Goal: Transaction & Acquisition: Book appointment/travel/reservation

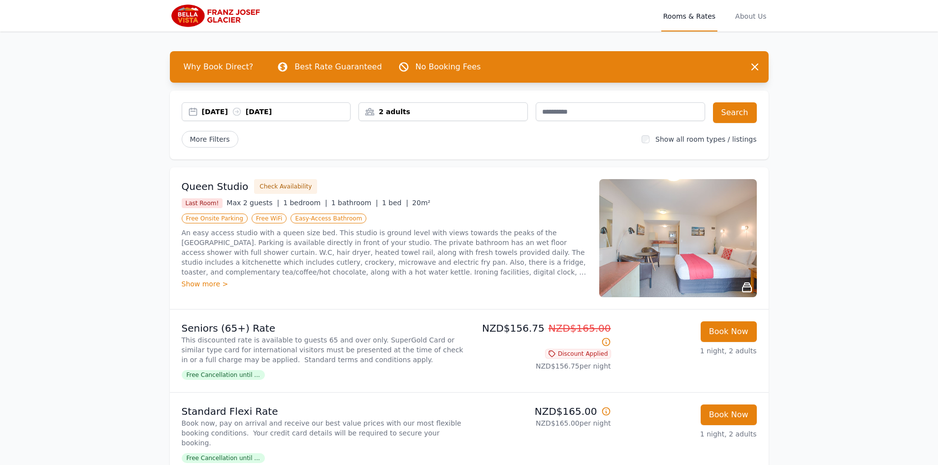
click at [221, 110] on div "[DATE] [DATE]" at bounding box center [276, 112] width 149 height 10
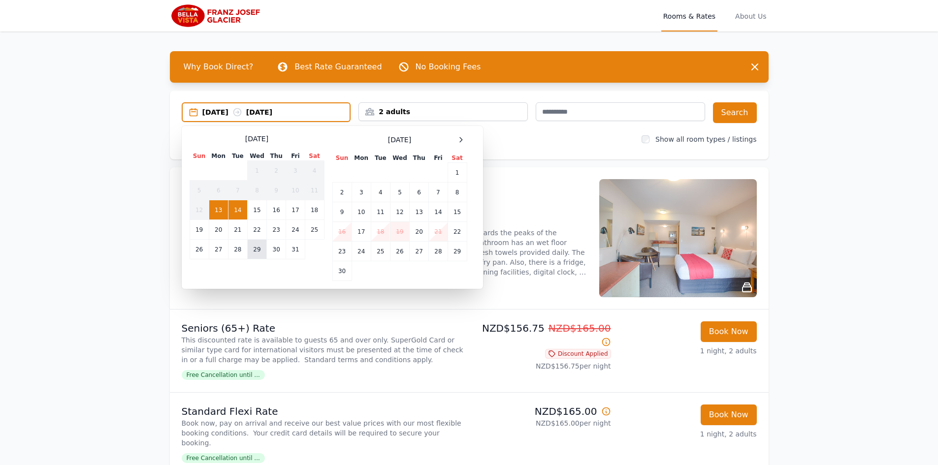
click at [258, 250] on td "29" at bounding box center [256, 250] width 19 height 20
click at [278, 249] on td "30" at bounding box center [276, 250] width 19 height 20
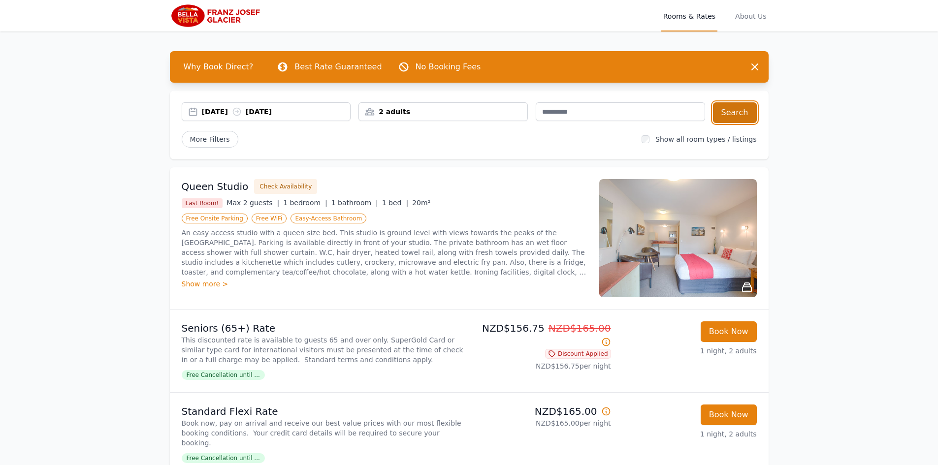
click at [748, 107] on button "Search" at bounding box center [735, 112] width 44 height 21
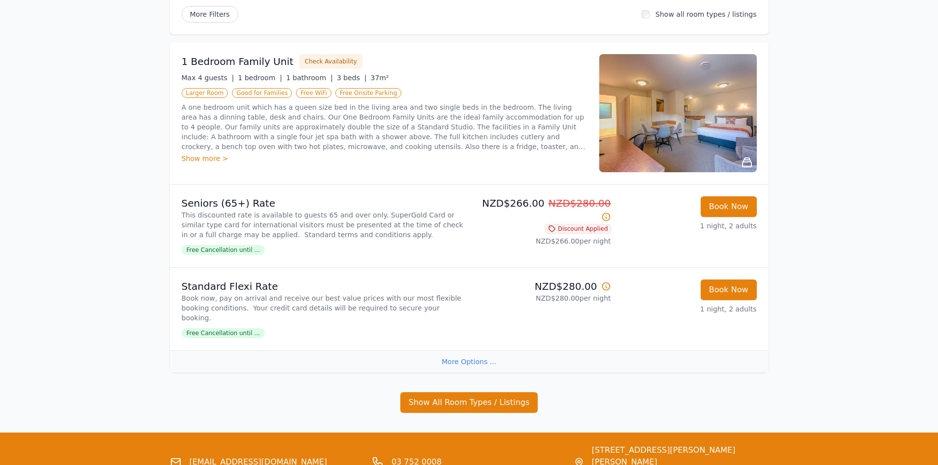
scroll to position [143, 0]
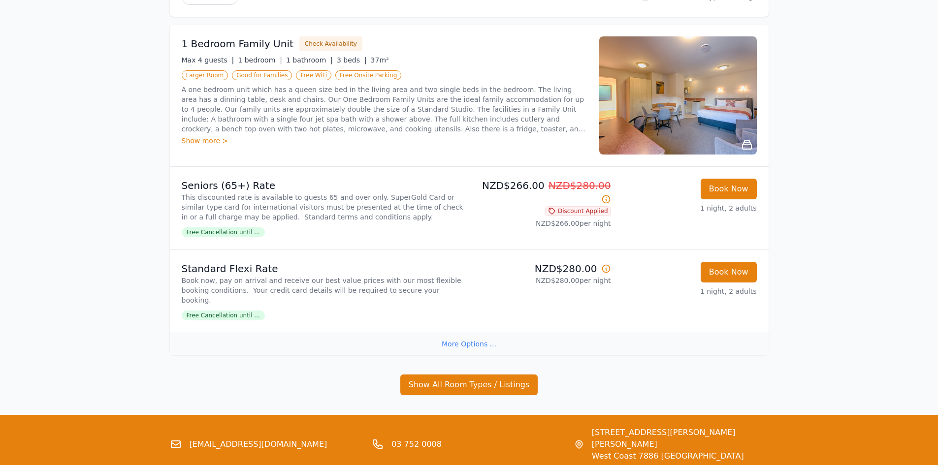
click at [463, 334] on div "More Options ..." at bounding box center [469, 344] width 599 height 22
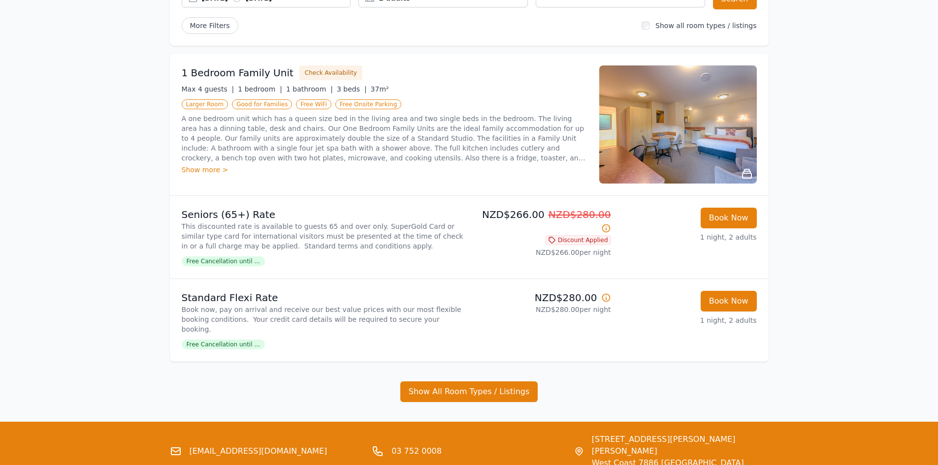
scroll to position [122, 0]
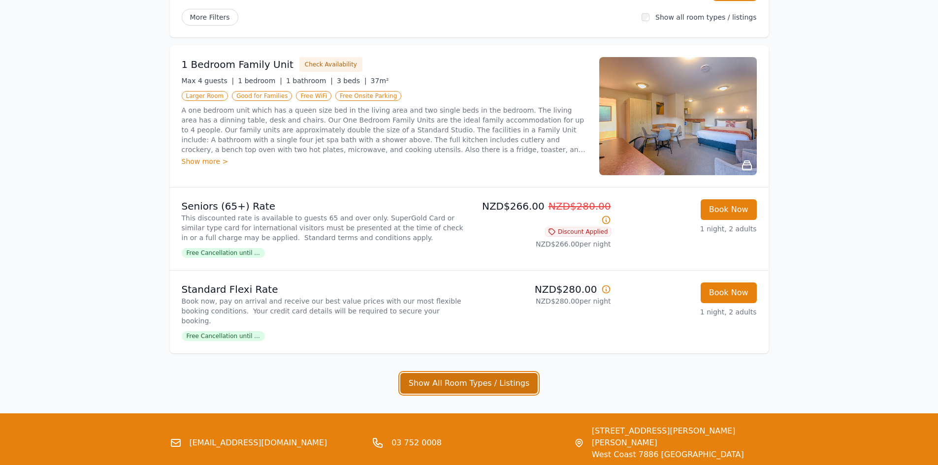
click at [505, 374] on button "Show All Room Types / Listings" at bounding box center [469, 383] width 138 height 21
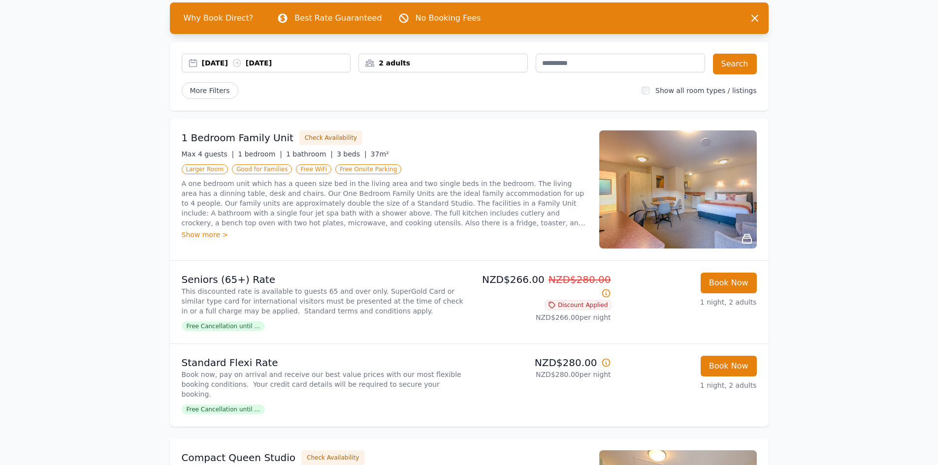
scroll to position [51, 0]
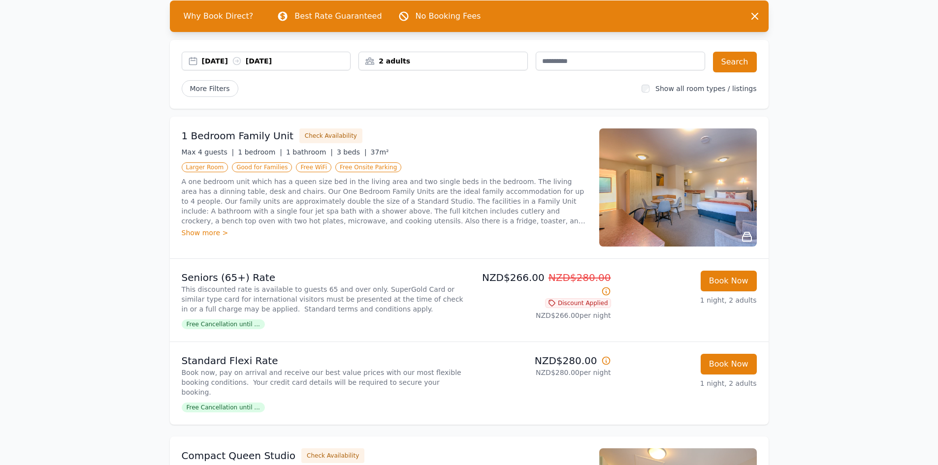
click at [217, 56] on div "[DATE] [DATE]" at bounding box center [276, 61] width 149 height 10
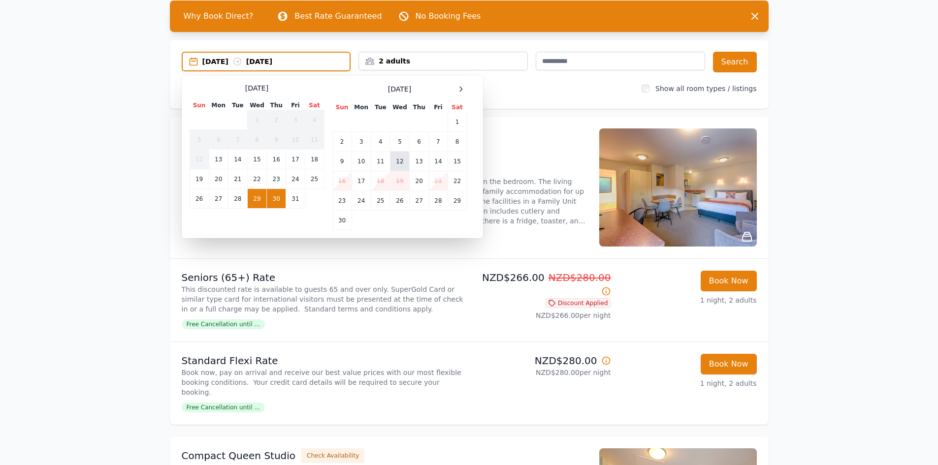
click at [405, 156] on td "12" at bounding box center [399, 162] width 19 height 20
click at [417, 158] on td "13" at bounding box center [419, 162] width 19 height 20
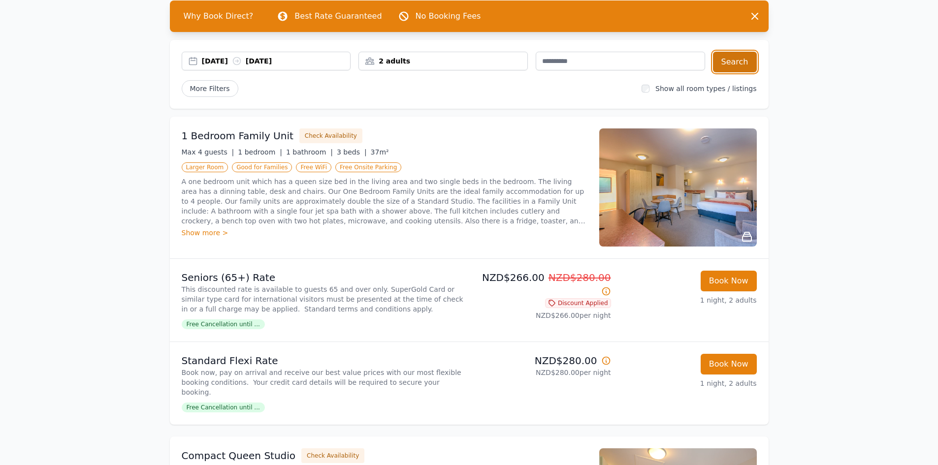
click at [734, 58] on button "Search" at bounding box center [735, 62] width 44 height 21
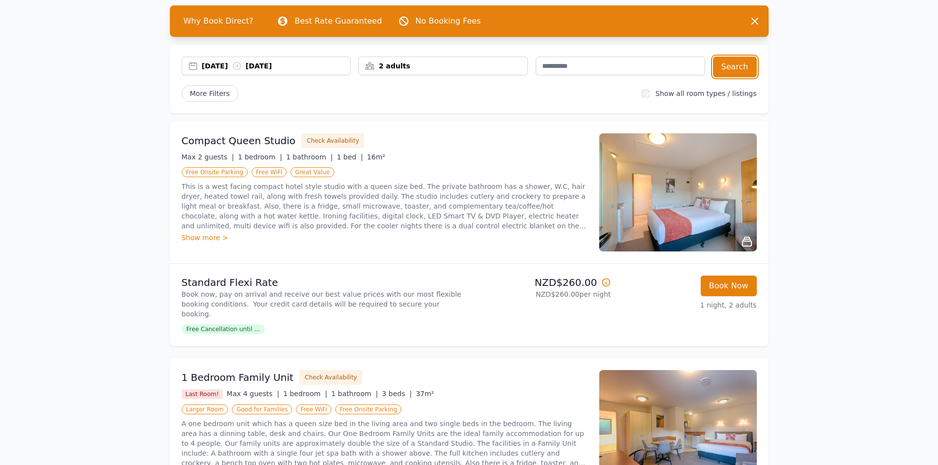
scroll to position [64, 0]
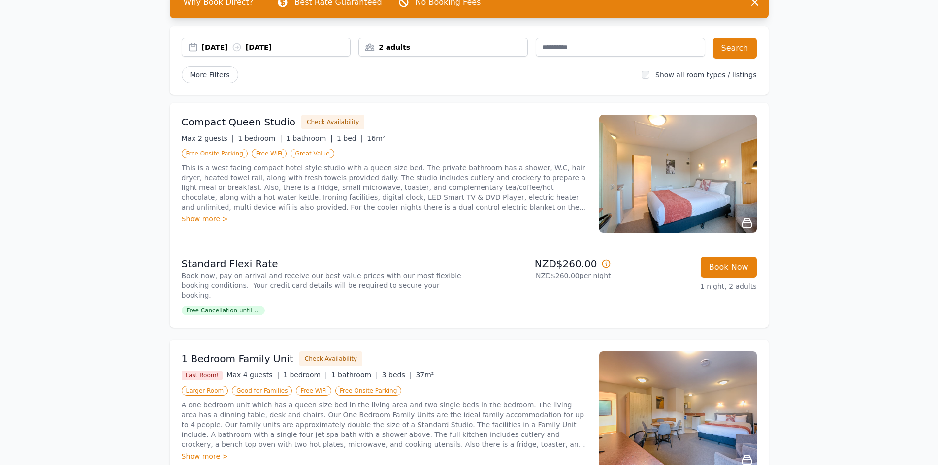
click at [228, 306] on span "Free Cancellation until ..." at bounding box center [223, 311] width 83 height 10
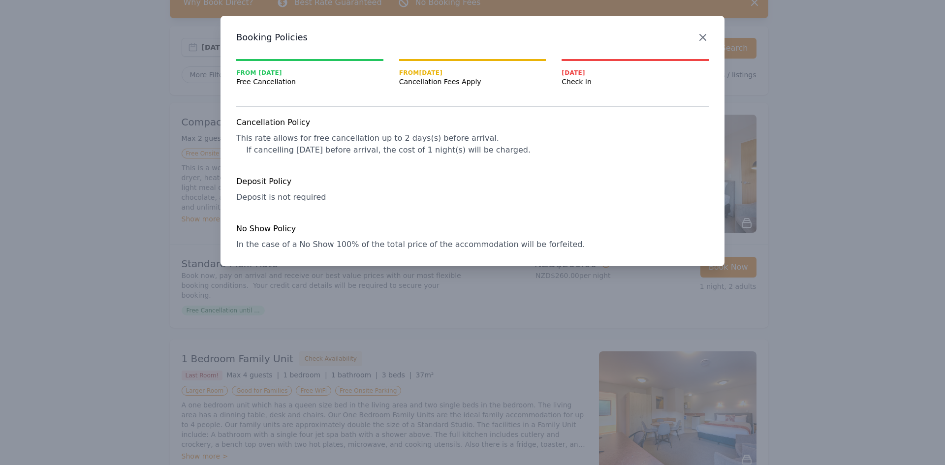
click at [702, 33] on icon "button" at bounding box center [703, 38] width 12 height 12
